Goal: Transaction & Acquisition: Subscribe to service/newsletter

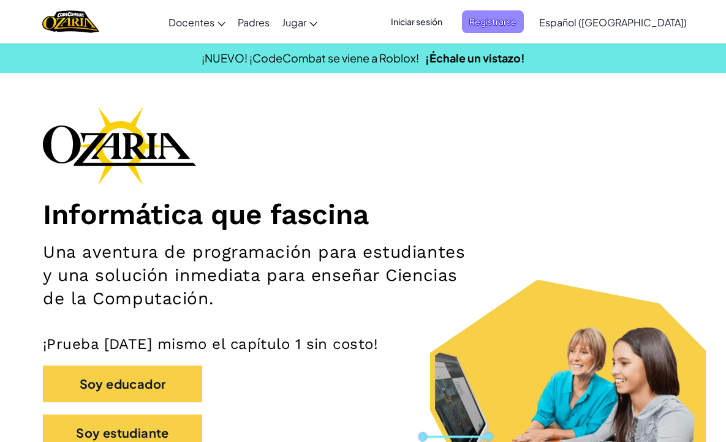
click at [524, 22] on span "Registrarse" at bounding box center [493, 21] width 62 height 23
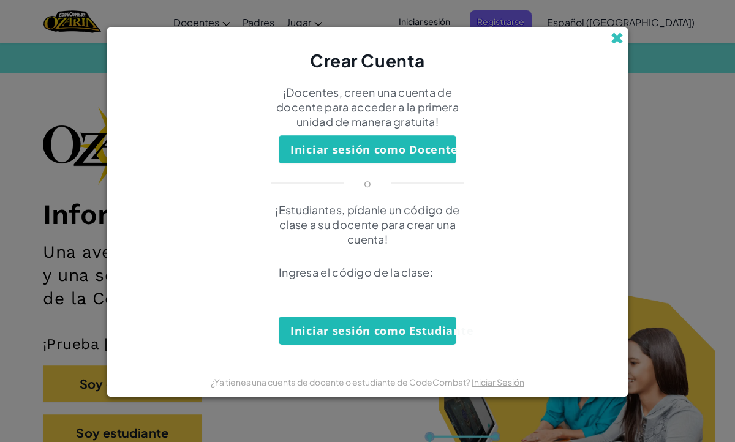
click at [618, 36] on span at bounding box center [616, 38] width 13 height 13
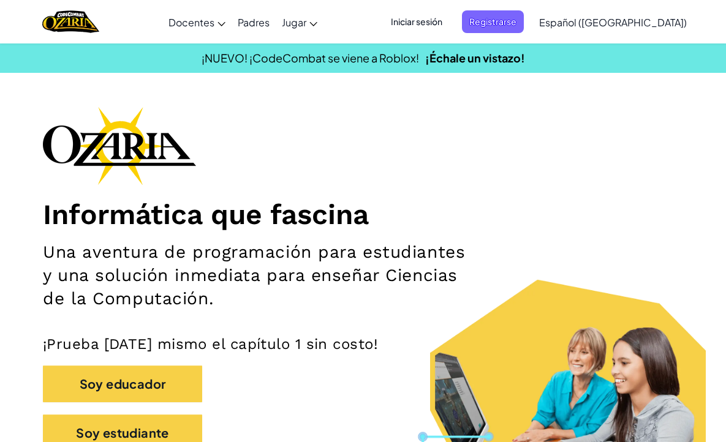
click at [449, 19] on span "Iniciar sesión" at bounding box center [416, 21] width 66 height 23
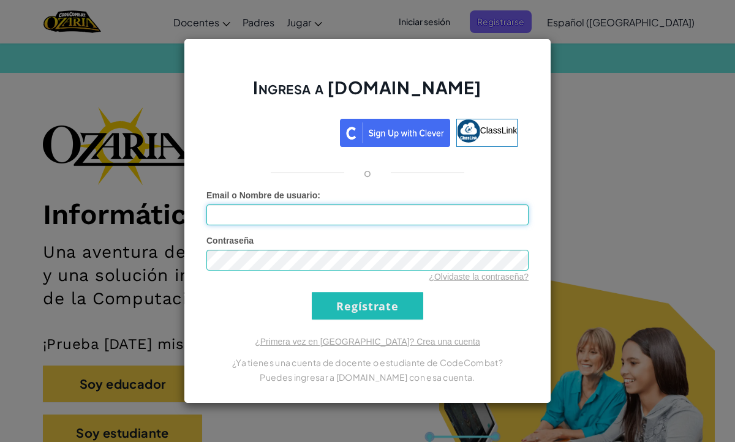
click at [342, 208] on input "Email o Nombre de usuario :" at bounding box center [367, 215] width 322 height 21
type input "[EMAIL_ADDRESS][DOMAIN_NAME]"
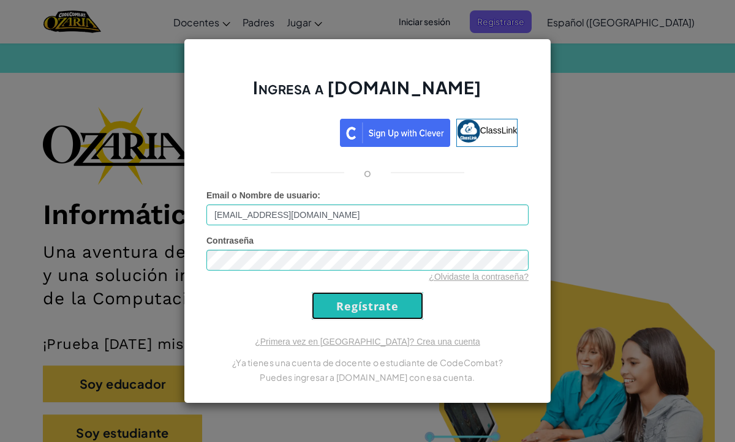
click at [359, 310] on input "Regístrate" at bounding box center [367, 306] width 111 height 28
